Goal: Check status: Check status

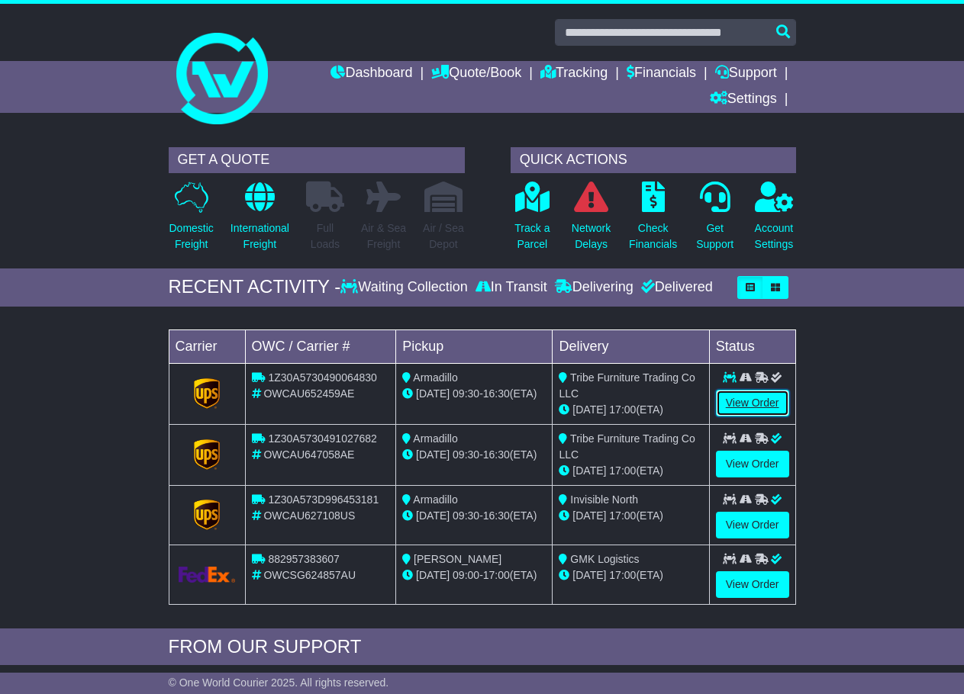
click at [745, 398] on link "View Order" at bounding box center [752, 403] width 73 height 27
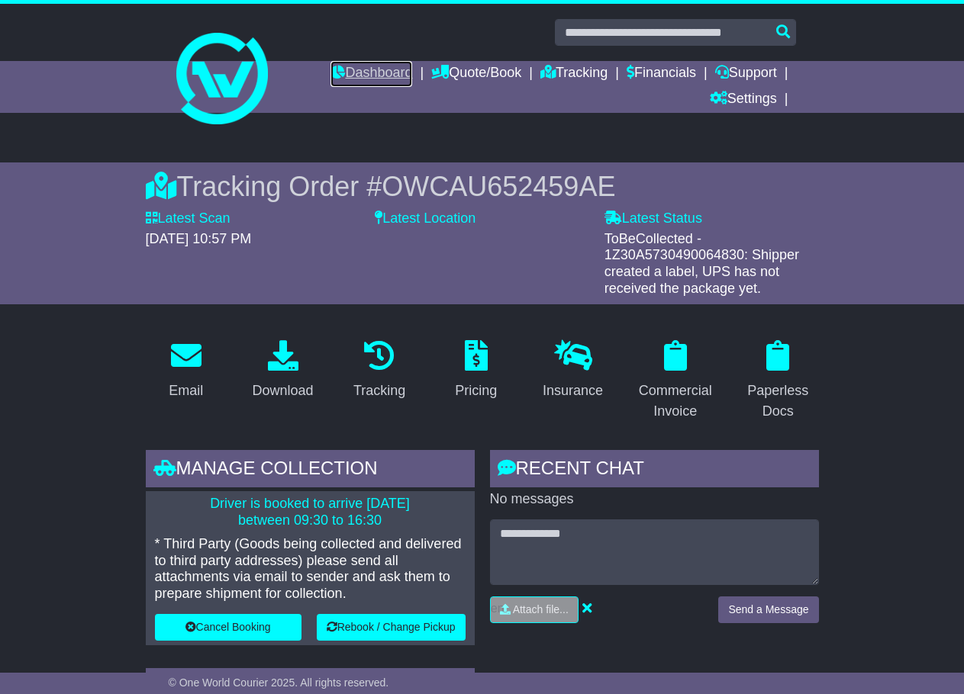
click at [369, 72] on link "Dashboard" at bounding box center [371, 74] width 82 height 26
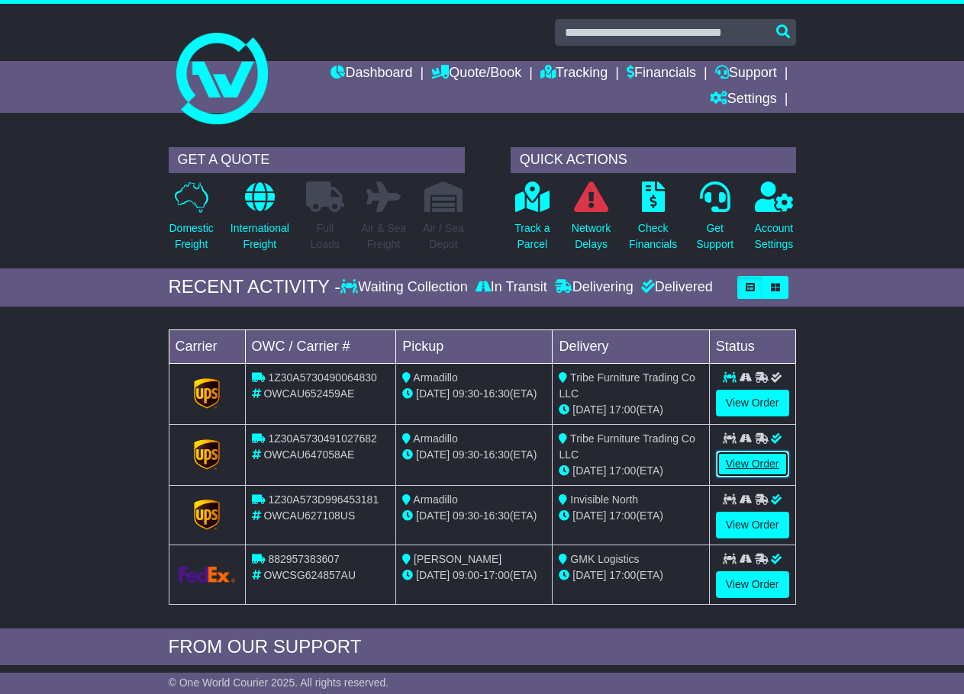
click at [739, 461] on link "View Order" at bounding box center [752, 464] width 73 height 27
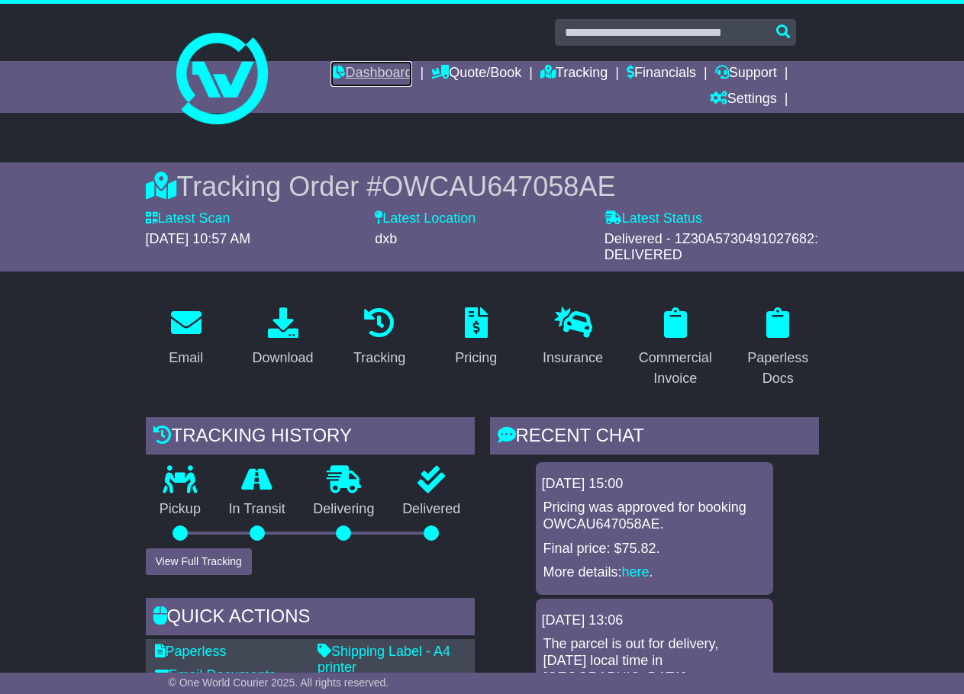
click at [377, 68] on link "Dashboard" at bounding box center [371, 74] width 82 height 26
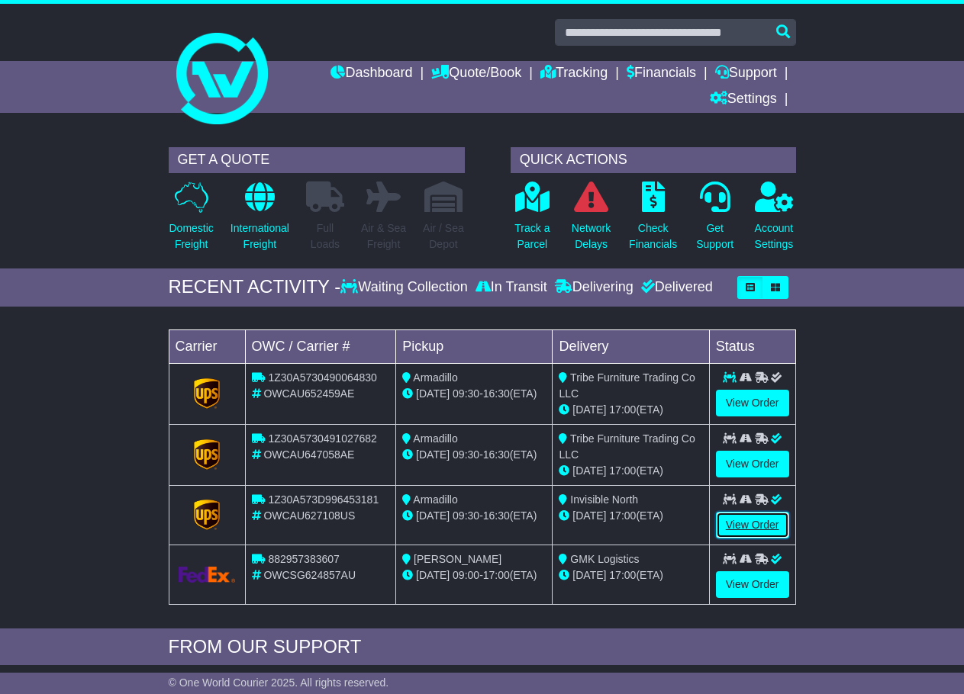
click at [739, 526] on link "View Order" at bounding box center [752, 525] width 73 height 27
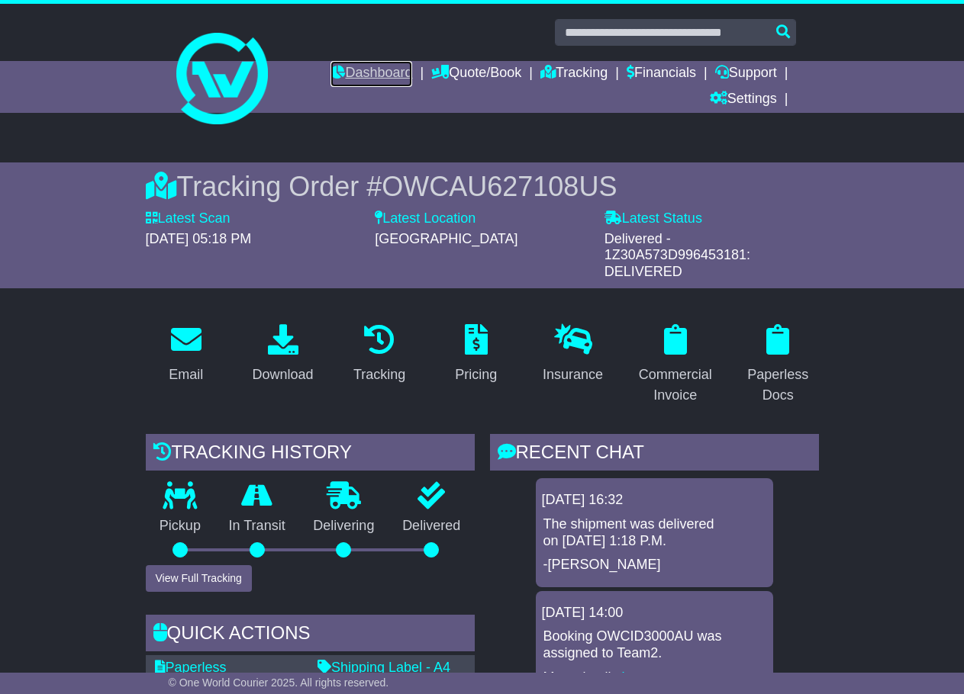
click at [375, 69] on link "Dashboard" at bounding box center [371, 74] width 82 height 26
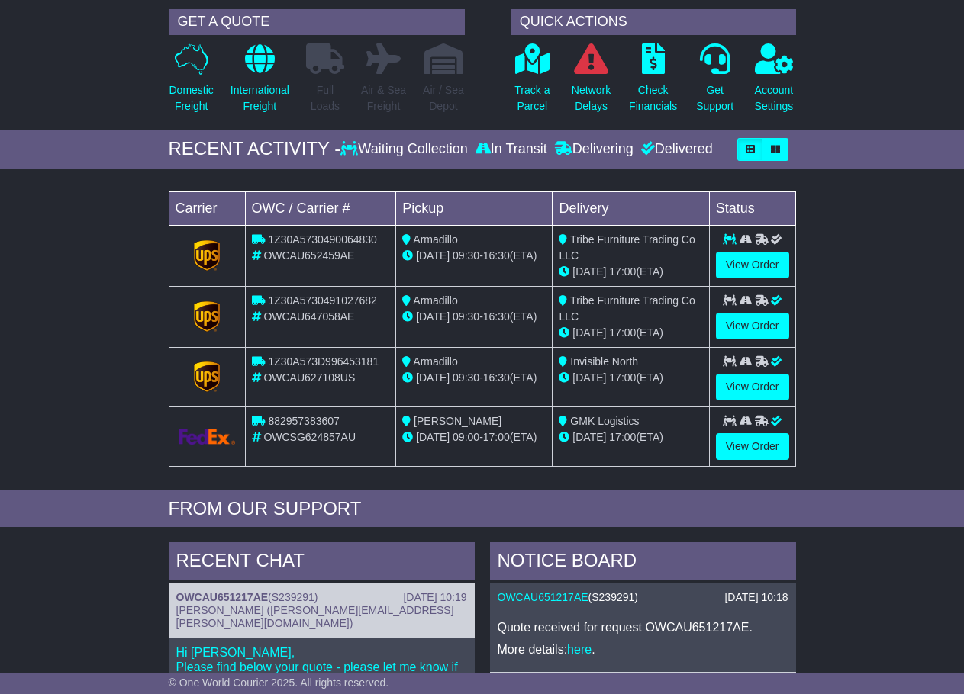
scroll to position [153, 0]
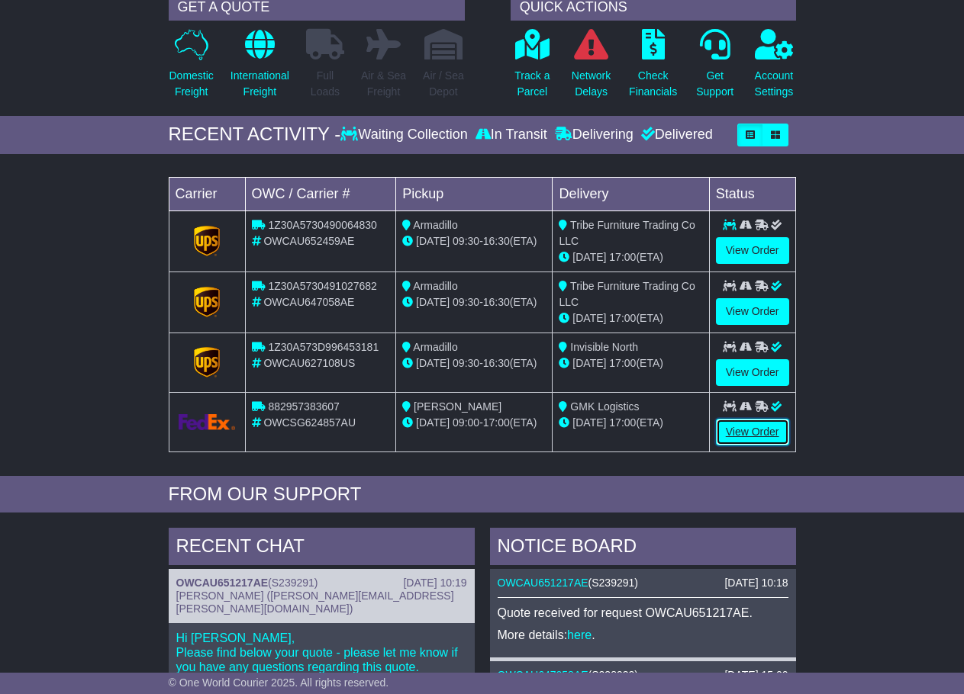
click at [737, 432] on link "View Order" at bounding box center [752, 432] width 73 height 27
